Goal: Find specific page/section: Find specific page/section

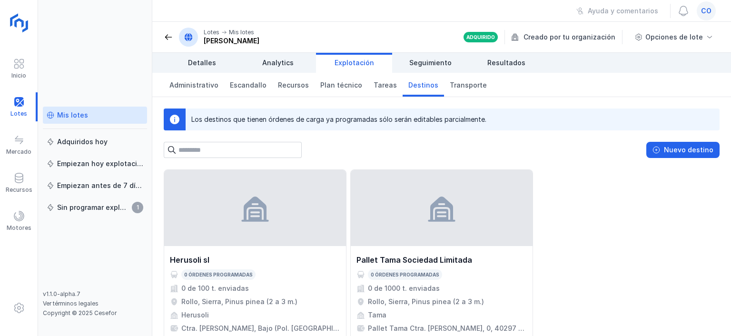
click at [24, 28] on img at bounding box center [20, 24] width 24 height 24
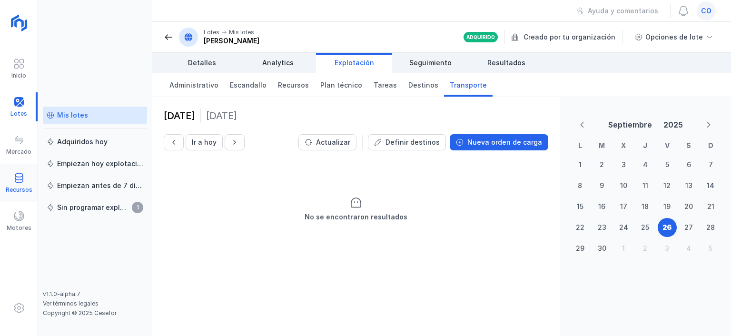
click at [20, 172] on div "Recursos" at bounding box center [19, 183] width 38 height 29
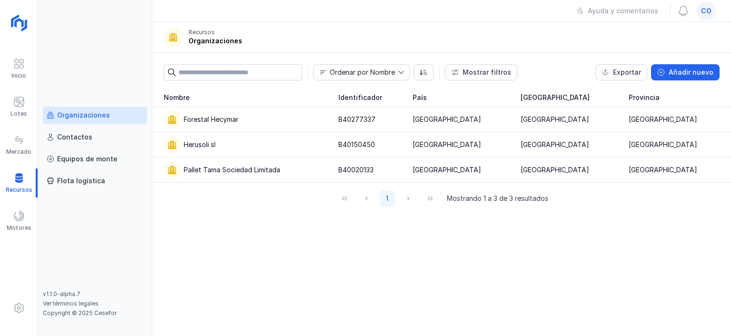
click at [106, 113] on div "Organizaciones" at bounding box center [83, 115] width 53 height 10
click at [206, 120] on div "Forestal Hecymar" at bounding box center [211, 120] width 55 height 10
